Goal: Information Seeking & Learning: Learn about a topic

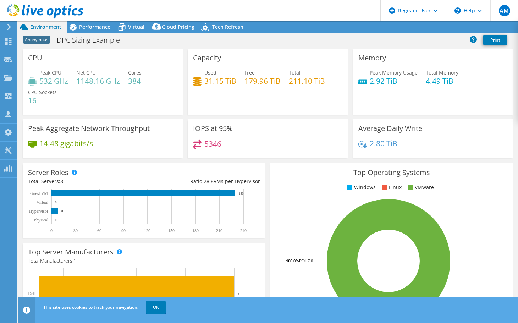
select select "USEast"
select select "USD"
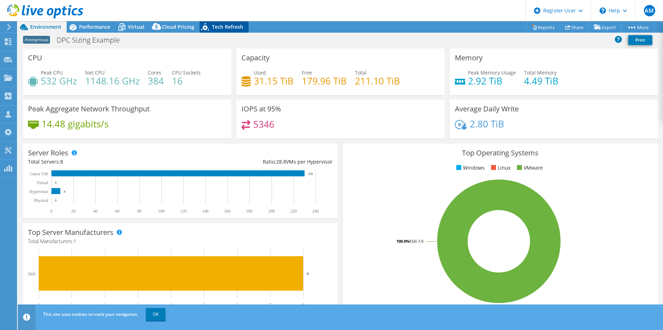
click at [226, 26] on span "Tech Refresh" at bounding box center [227, 26] width 31 height 7
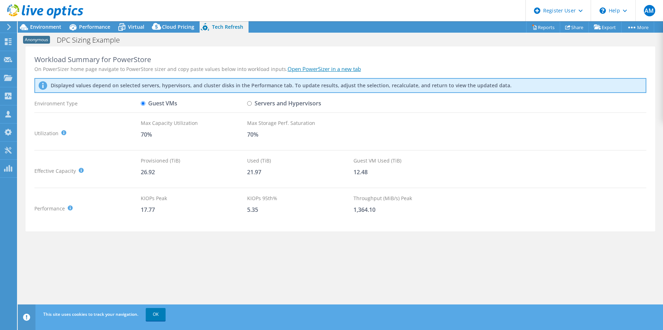
click at [295, 69] on link "Open PowerSizer in a new tab" at bounding box center [324, 68] width 73 height 7
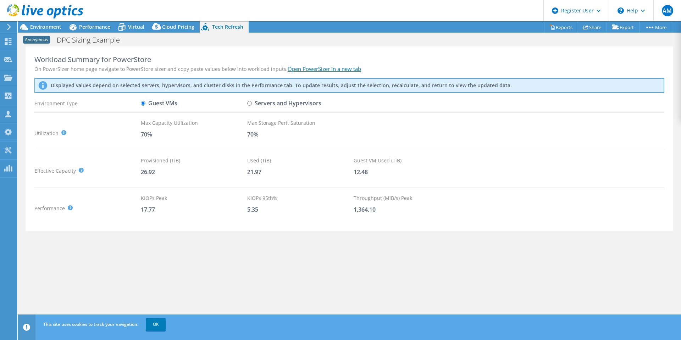
click at [297, 68] on link "Open PowerSizer in a new tab" at bounding box center [324, 68] width 73 height 7
click at [36, 24] on span "Environment" at bounding box center [45, 26] width 31 height 7
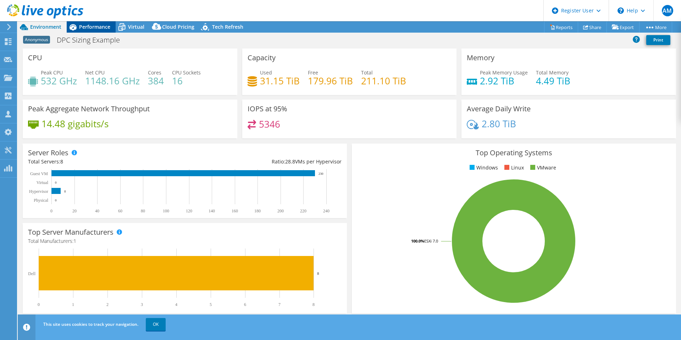
click at [102, 26] on span "Performance" at bounding box center [94, 26] width 31 height 7
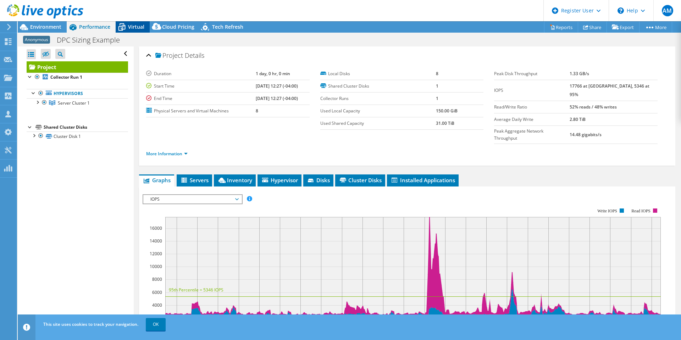
click at [136, 26] on span "Virtual" at bounding box center [136, 26] width 16 height 7
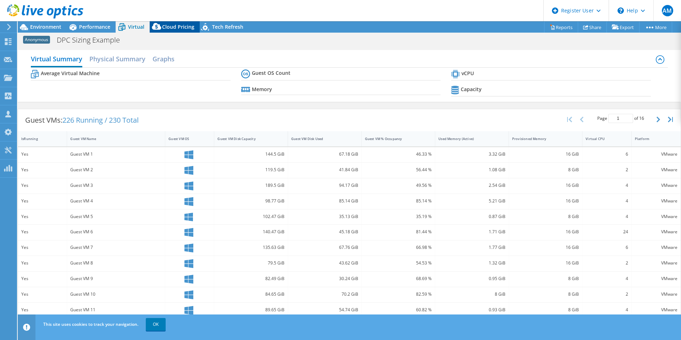
click at [162, 28] on icon at bounding box center [157, 28] width 14 height 14
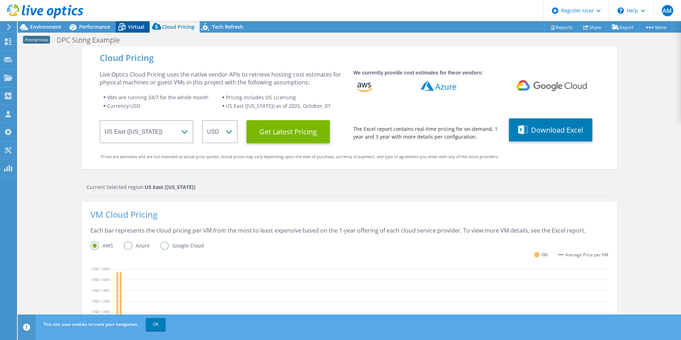
click at [134, 27] on span "Virtual" at bounding box center [136, 26] width 16 height 7
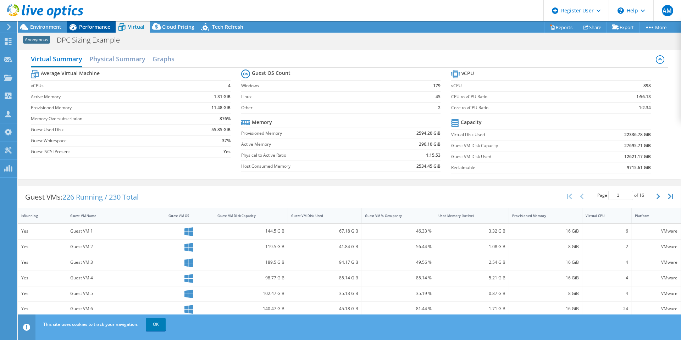
click at [91, 25] on span "Performance" at bounding box center [94, 26] width 31 height 7
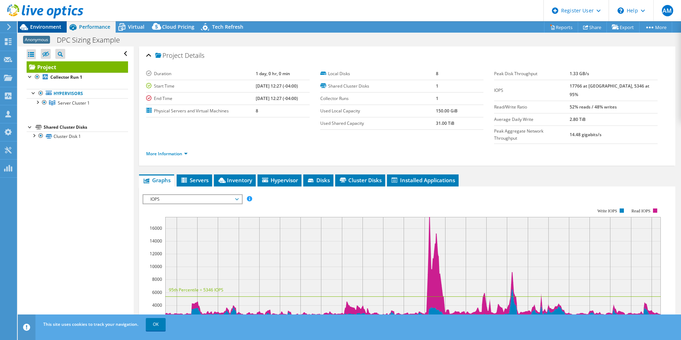
click at [48, 26] on span "Environment" at bounding box center [45, 26] width 31 height 7
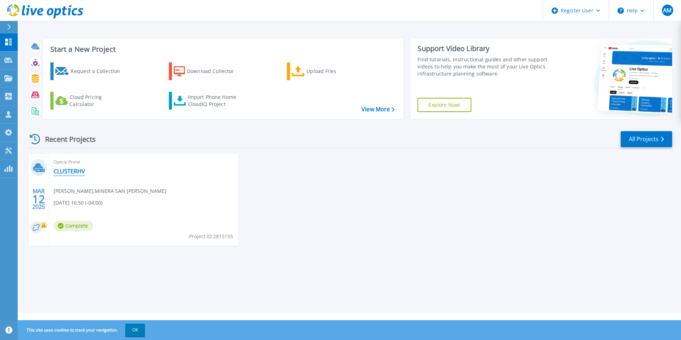
click at [81, 169] on link "CLUSTERHV" at bounding box center [70, 171] width 32 height 7
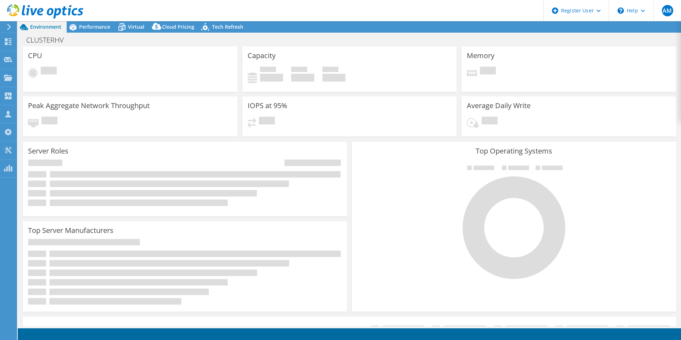
select select "USD"
select select "USEast"
select select "USD"
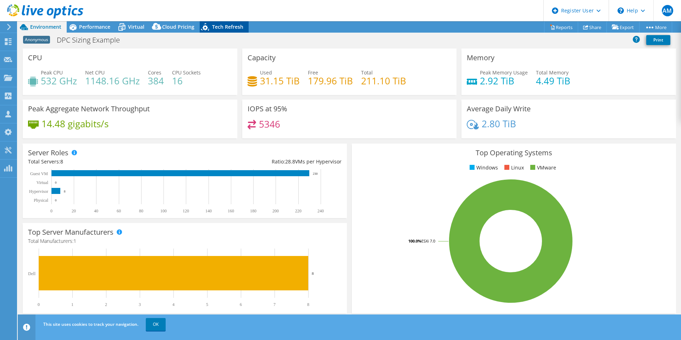
click at [221, 24] on span "Tech Refresh" at bounding box center [227, 26] width 31 height 7
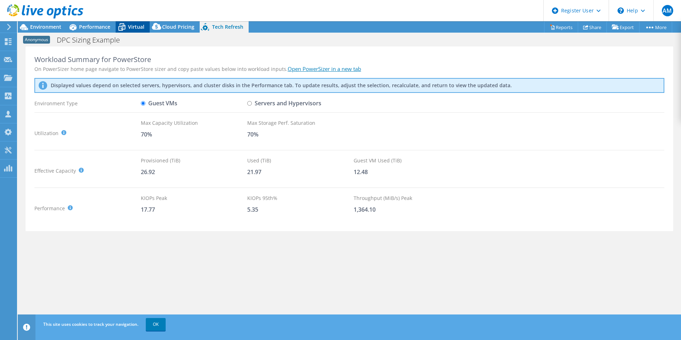
click at [135, 27] on span "Virtual" at bounding box center [136, 26] width 16 height 7
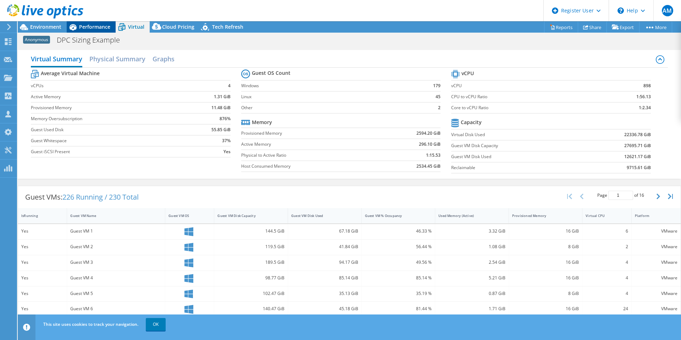
click at [95, 29] on span "Performance" at bounding box center [94, 26] width 31 height 7
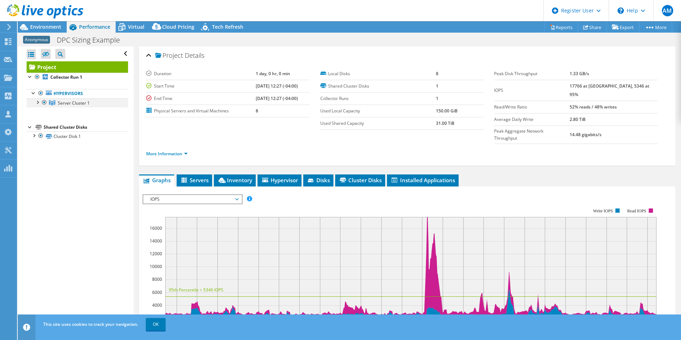
click at [38, 103] on div at bounding box center [37, 101] width 7 height 7
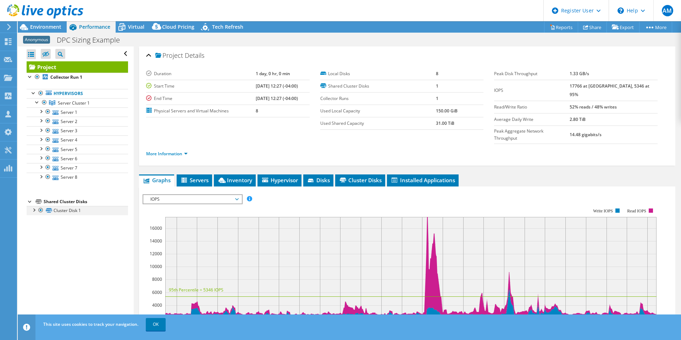
click at [34, 211] on div at bounding box center [33, 209] width 7 height 7
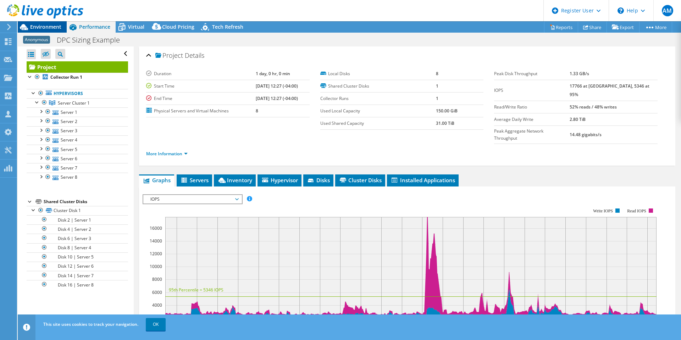
click at [43, 32] on div "Environment" at bounding box center [42, 26] width 49 height 11
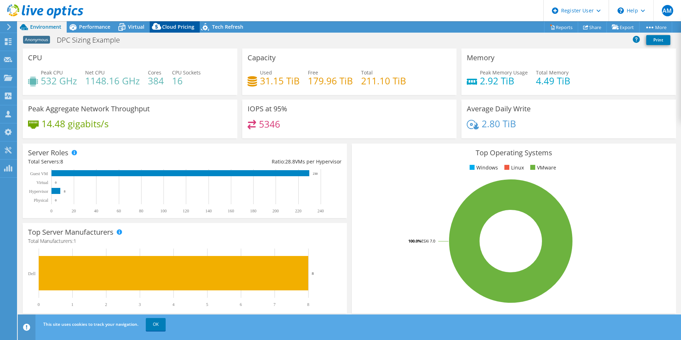
click at [166, 27] on span "Cloud Pricing" at bounding box center [178, 26] width 32 height 7
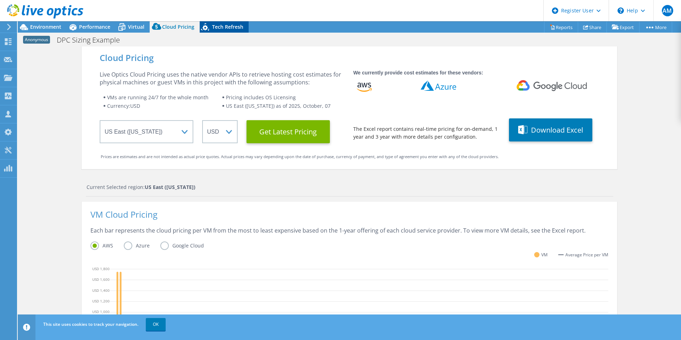
click at [228, 28] on span "Tech Refresh" at bounding box center [227, 26] width 31 height 7
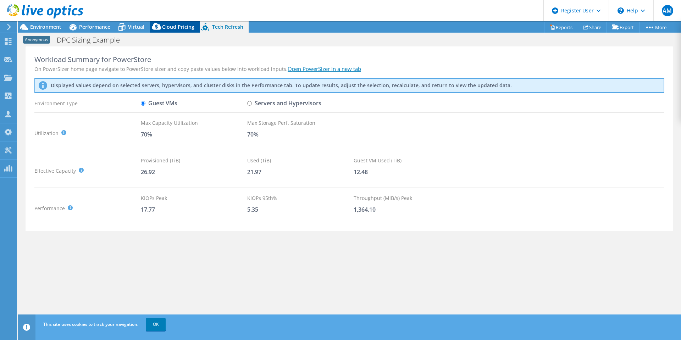
click at [180, 27] on span "Cloud Pricing" at bounding box center [178, 26] width 32 height 7
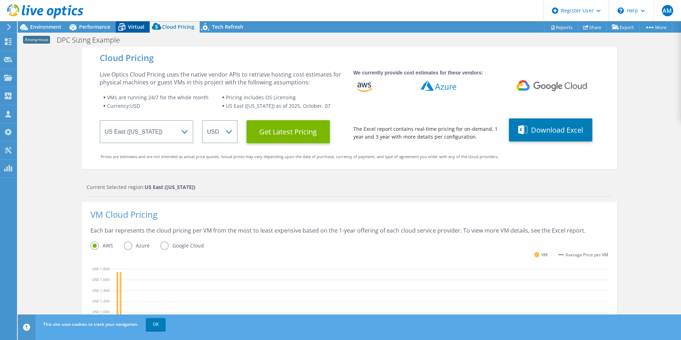
click at [129, 28] on span "Virtual" at bounding box center [136, 26] width 16 height 7
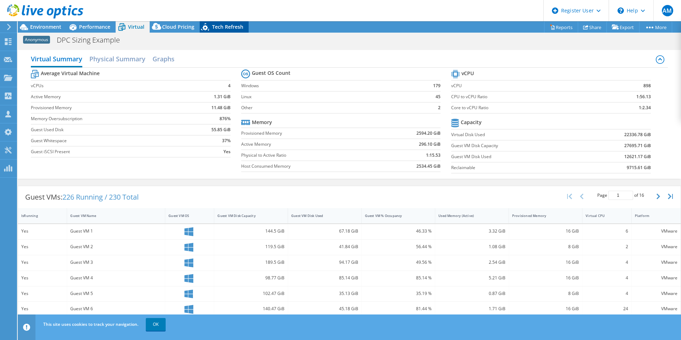
click at [227, 28] on span "Tech Refresh" at bounding box center [227, 26] width 31 height 7
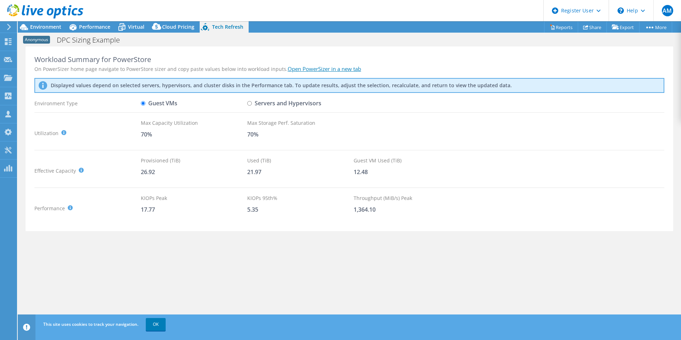
click at [300, 69] on link "Open PowerSizer in a new tab" at bounding box center [324, 68] width 73 height 7
click at [45, 26] on span "Environment" at bounding box center [45, 26] width 31 height 7
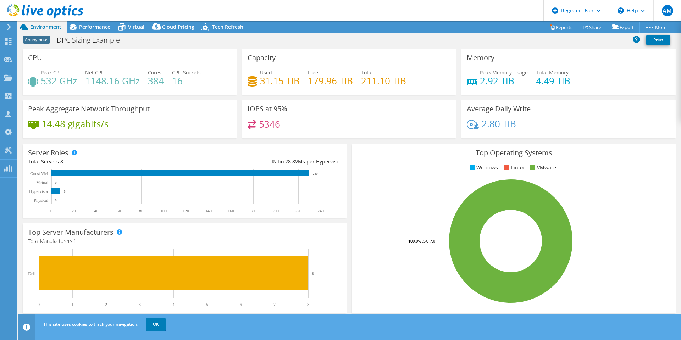
click at [146, 140] on div "Peak Aggregate Network Throughput 14.48 gigabits/s" at bounding box center [130, 121] width 220 height 43
click at [84, 24] on span "Performance" at bounding box center [94, 26] width 31 height 7
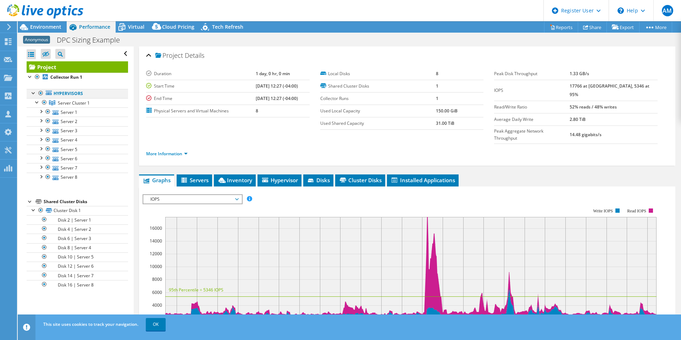
click at [32, 92] on div at bounding box center [33, 92] width 7 height 7
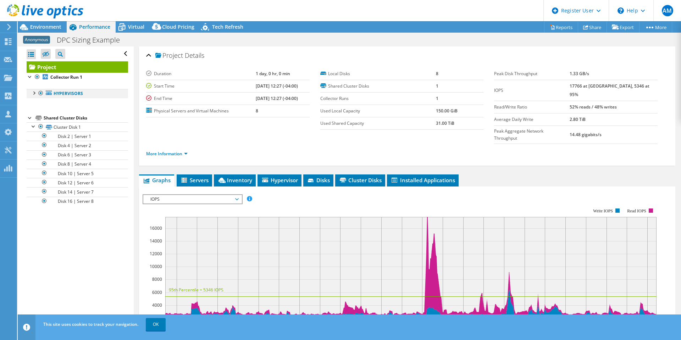
click at [32, 92] on div at bounding box center [33, 92] width 7 height 7
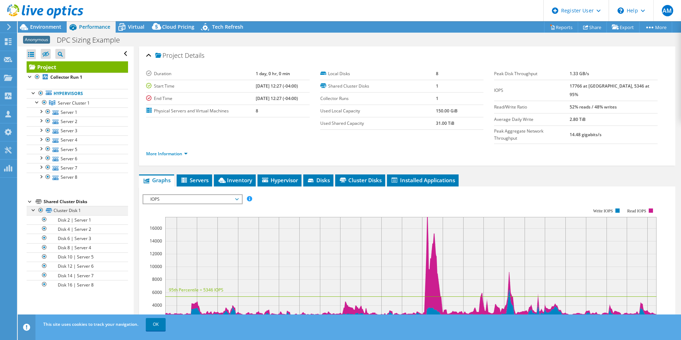
click at [33, 212] on div at bounding box center [33, 209] width 7 height 7
click at [190, 177] on span "Servers" at bounding box center [194, 180] width 28 height 7
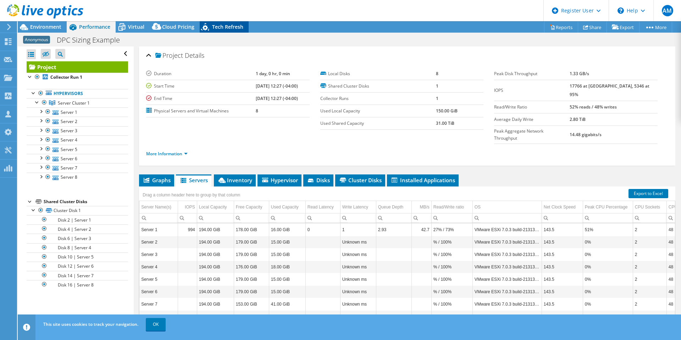
click at [232, 27] on span "Tech Refresh" at bounding box center [227, 26] width 31 height 7
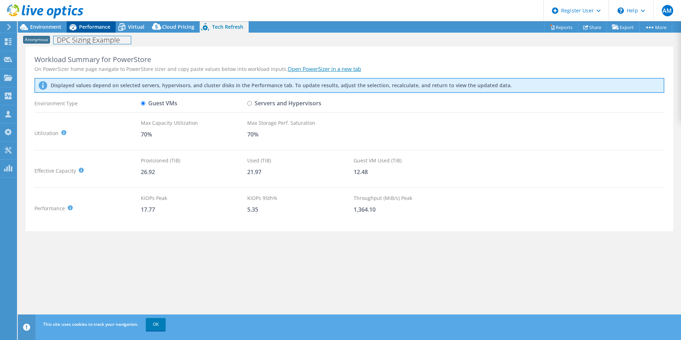
click at [86, 33] on div "Anonymous DPC Sizing Example Print" at bounding box center [349, 39] width 663 height 13
click at [87, 29] on span "Performance" at bounding box center [94, 26] width 31 height 7
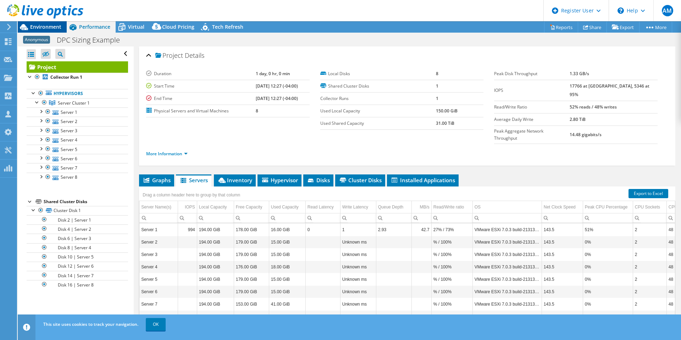
click at [31, 27] on span "Environment" at bounding box center [45, 26] width 31 height 7
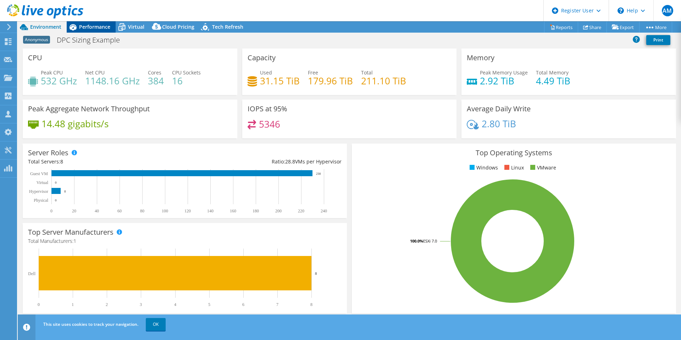
click at [83, 27] on span "Performance" at bounding box center [94, 26] width 31 height 7
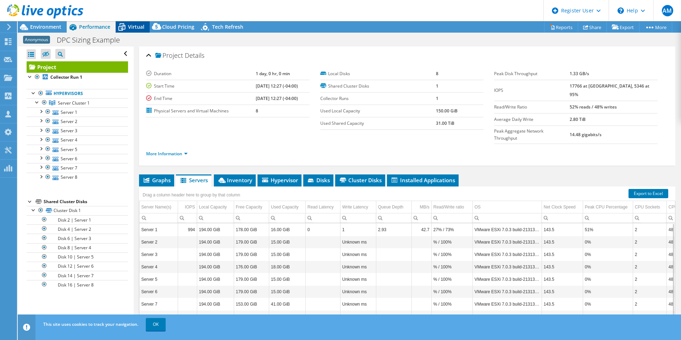
click at [138, 31] on div "Virtual" at bounding box center [133, 26] width 34 height 11
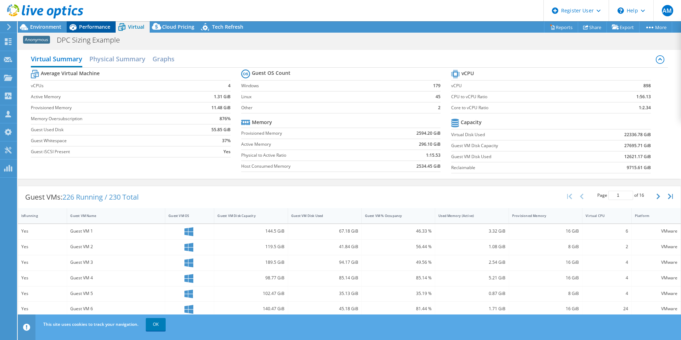
click at [88, 31] on div "Performance" at bounding box center [91, 26] width 49 height 11
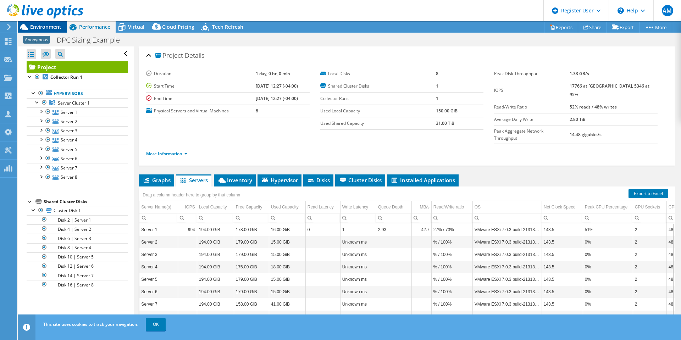
click at [39, 27] on span "Environment" at bounding box center [45, 26] width 31 height 7
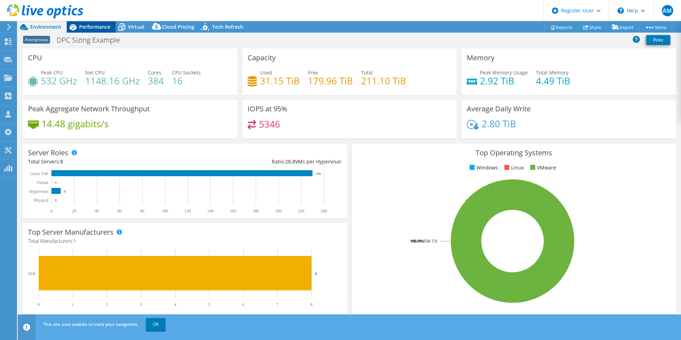
click at [85, 26] on span "Performance" at bounding box center [94, 26] width 31 height 7
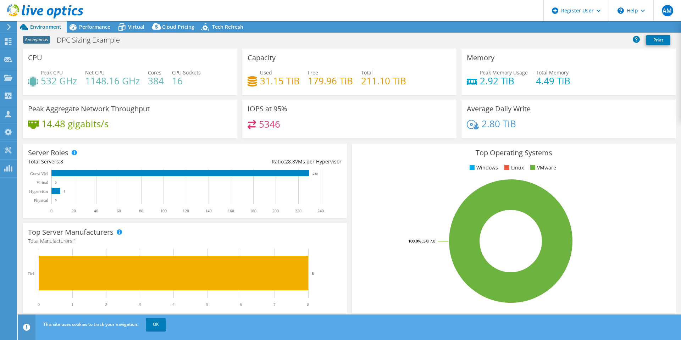
select select "USEast"
select select "USD"
